Goal: Task Accomplishment & Management: Use online tool/utility

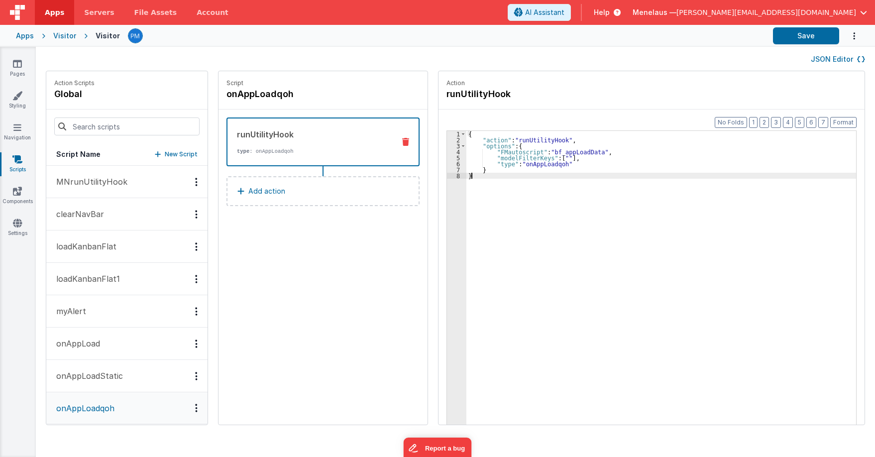
click at [621, 239] on div "{ "action" : "runUtilityHook" , "options" : { "FMautoscript" : "bf_appLoadData"…" at bounding box center [665, 299] width 399 height 336
click at [129, 378] on button "onAppLoadStatic" at bounding box center [126, 376] width 161 height 32
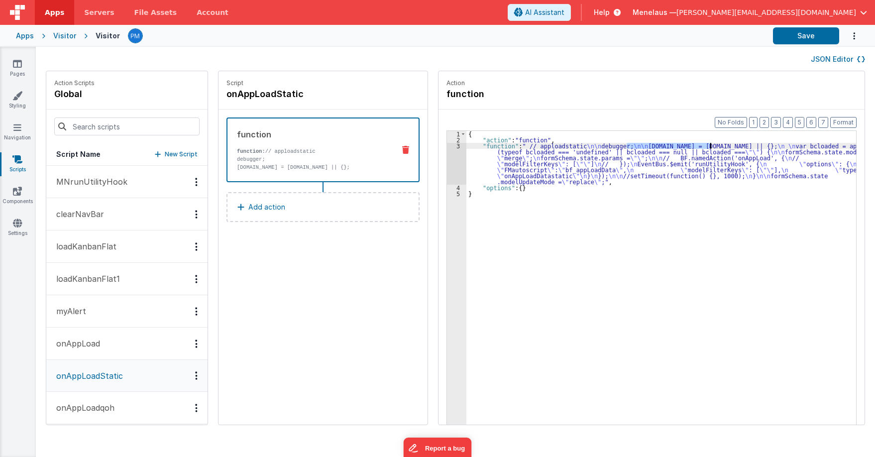
drag, startPoint x: 617, startPoint y: 145, endPoint x: 700, endPoint y: 146, distance: 83.6
click at [700, 146] on div "{ "action" : "function" , "function" : " // apploadstatic \n\n debugger; \n\n w…" at bounding box center [665, 299] width 399 height 336
click at [16, 228] on link "Settings" at bounding box center [18, 228] width 36 height 20
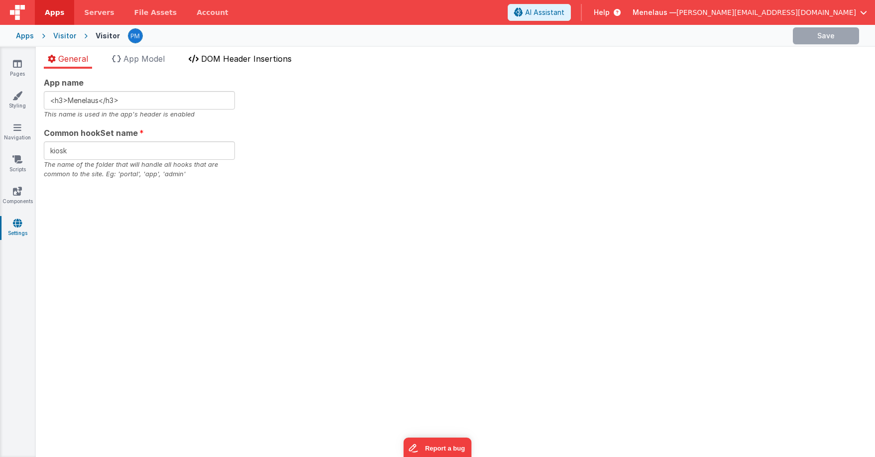
click at [260, 59] on span "DOM Header Insertions" at bounding box center [246, 59] width 91 height 10
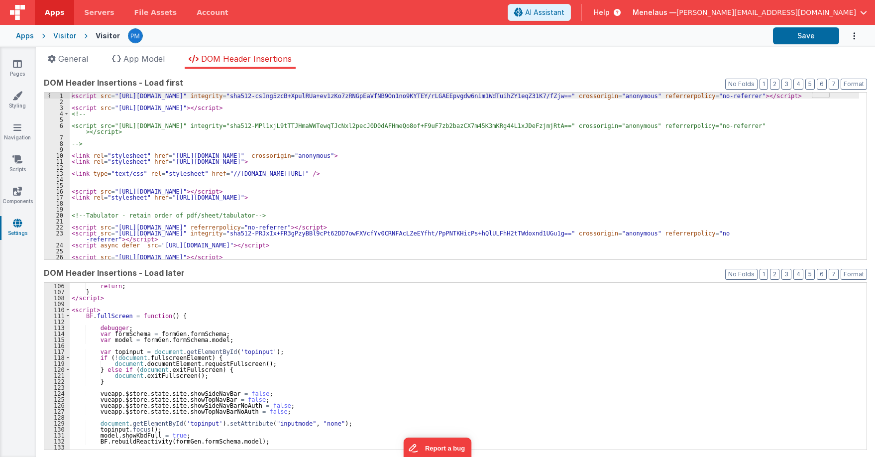
scroll to position [747, 0]
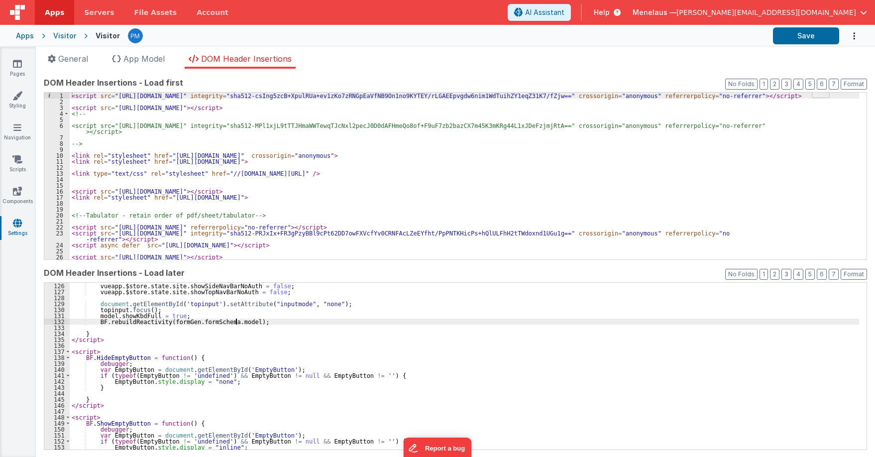
click at [592, 323] on div "vueapp . $store . state . site . showSideNavBarNoAuth = false ; vueapp . $store…" at bounding box center [464, 372] width 789 height 179
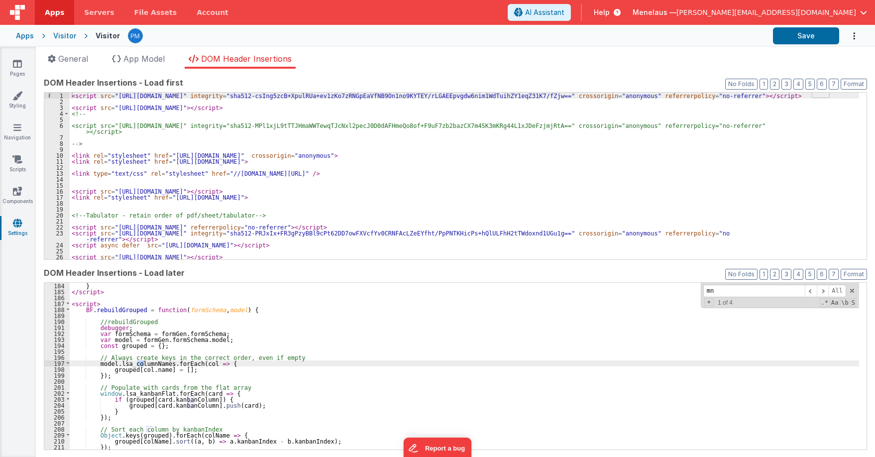
type input "mn."
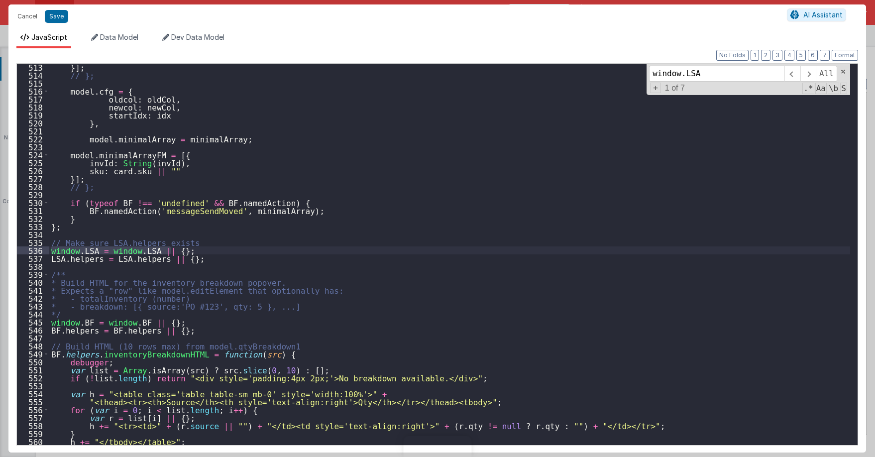
click at [456, 201] on div "}] ; // }; model . cfg = { oldcol : oldCol , newcol : newCol , startIdx : idx }…" at bounding box center [449, 261] width 801 height 397
click at [30, 16] on button "Cancel" at bounding box center [27, 16] width 30 height 14
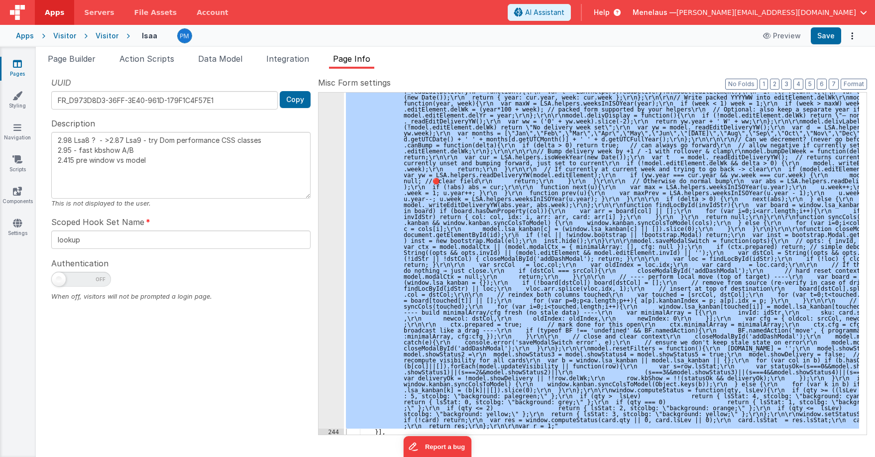
click at [609, 175] on div ""function" : "// kanbanSetup (ES5/BF-safe with one debug switch for ALL functio…" at bounding box center [601, 264] width 515 height 342
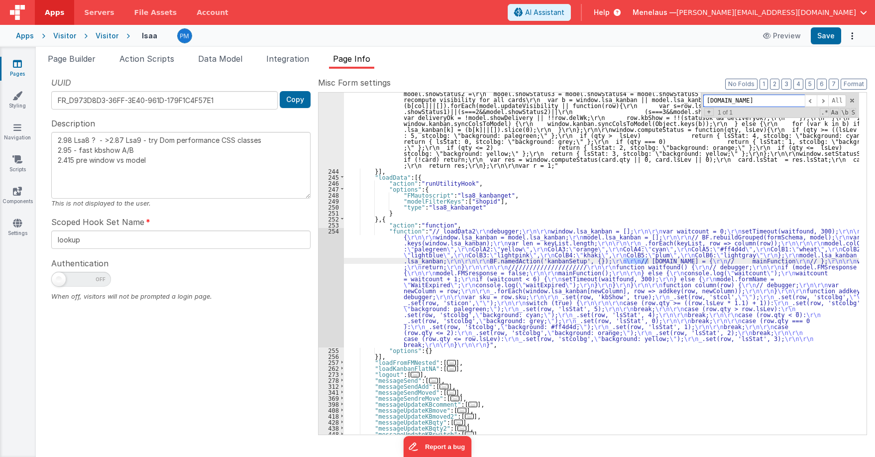
scroll to position [2577, 0]
type input "[DOMAIN_NAME]"
click at [630, 260] on div ""function" : "// kanbanSetup (ES5/BF-safe with one debug switch for ALL functio…" at bounding box center [601, 264] width 515 height 342
click at [323, 290] on div "254" at bounding box center [331, 287] width 25 height 119
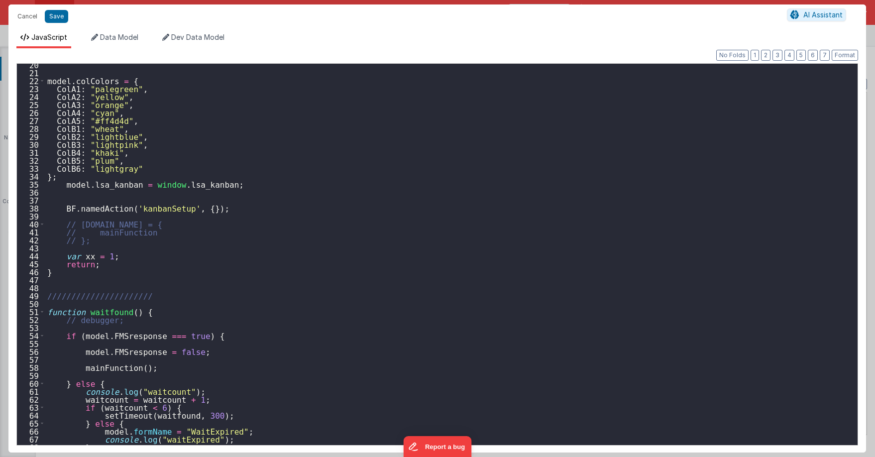
scroll to position [124, 0]
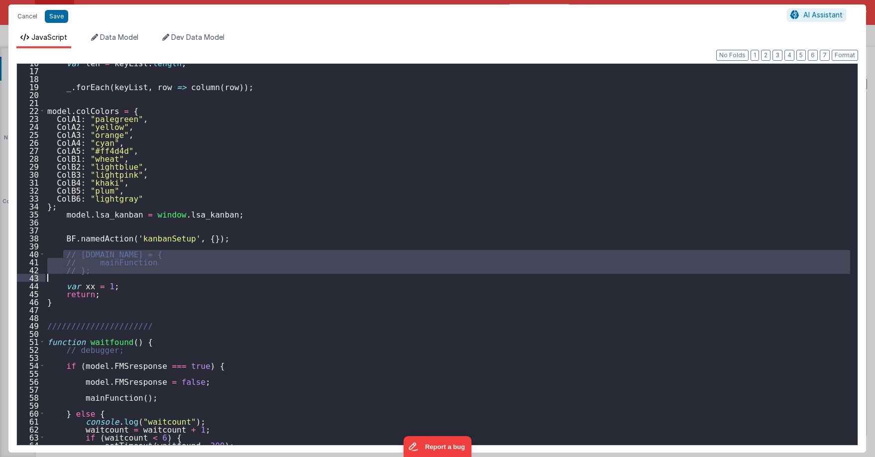
drag, startPoint x: 63, startPoint y: 254, endPoint x: 108, endPoint y: 274, distance: 50.1
click at [108, 274] on div "var len = keyList . length ; _ . forEach ( keyList , row => column ( row )) ; m…" at bounding box center [447, 257] width 805 height 397
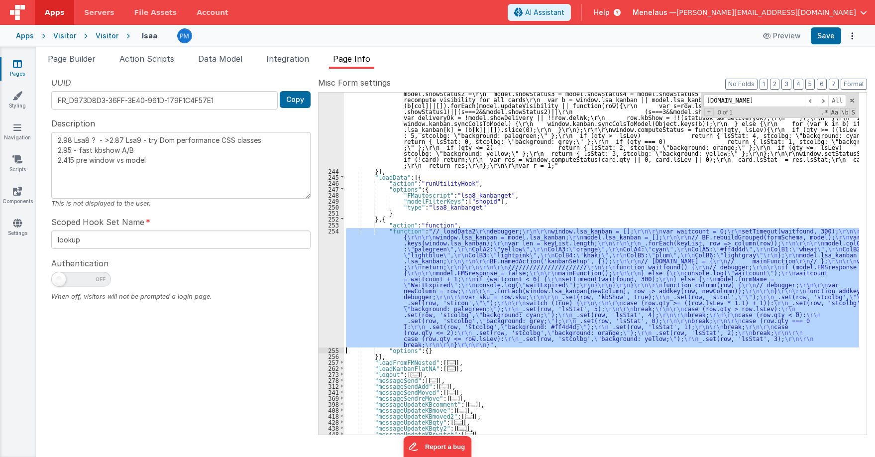
click at [332, 306] on div "254" at bounding box center [331, 287] width 25 height 119
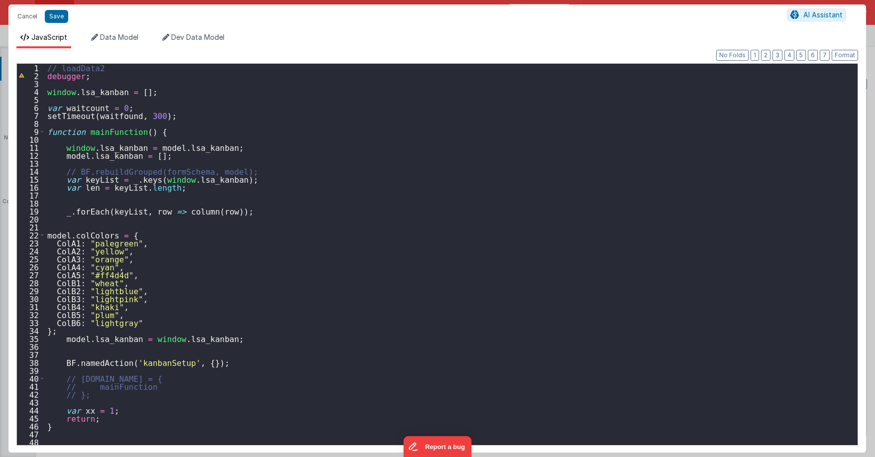
scroll to position [60, 0]
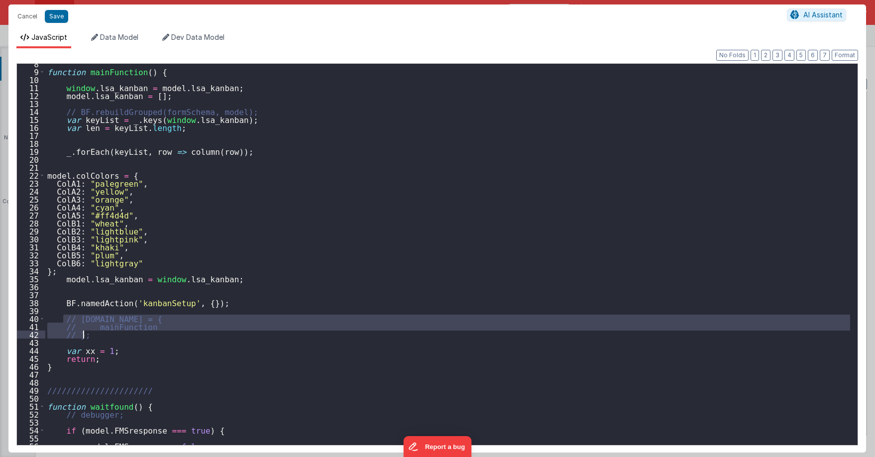
drag, startPoint x: 61, startPoint y: 317, endPoint x: 150, endPoint y: 332, distance: 89.9
click at [150, 332] on div "function mainFunction ( ) { window . lsa_kanban = model . lsa_kanban ; model . …" at bounding box center [447, 258] width 805 height 397
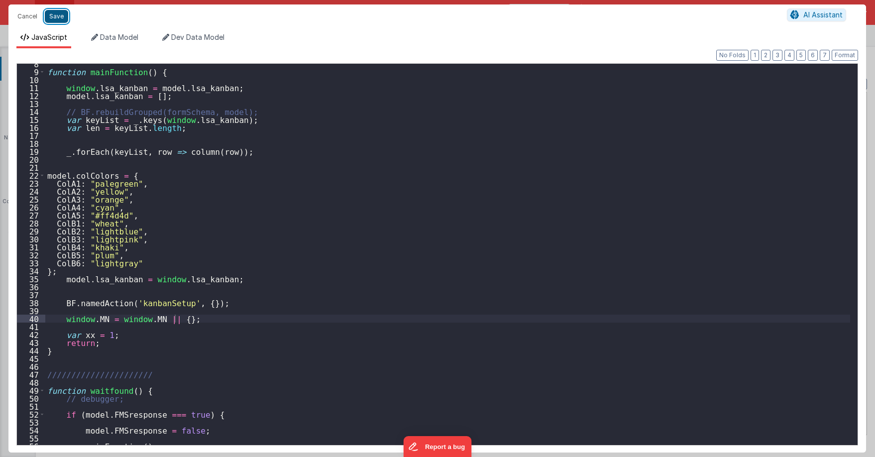
click at [57, 17] on button "Save" at bounding box center [56, 16] width 23 height 13
type textarea "2.98 Lsa8 ? - >2.87 Lsa9 - try Dom performance CSS classes 2.95 - fast kbshow A…"
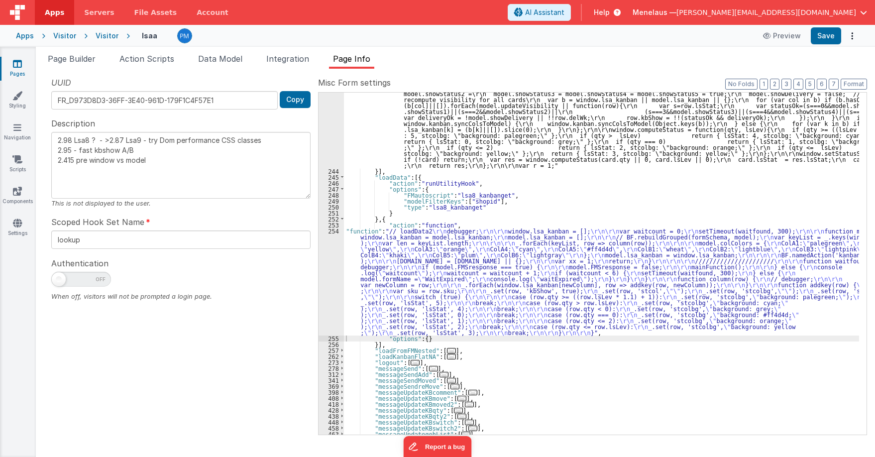
click at [825, 24] on header "Apps Servers File Assets Account Some FUTURE Slot AI Assistant Help [PERSON_NAM…" at bounding box center [437, 12] width 875 height 25
click at [827, 33] on button "Save" at bounding box center [826, 35] width 30 height 17
